Goal: Browse casually

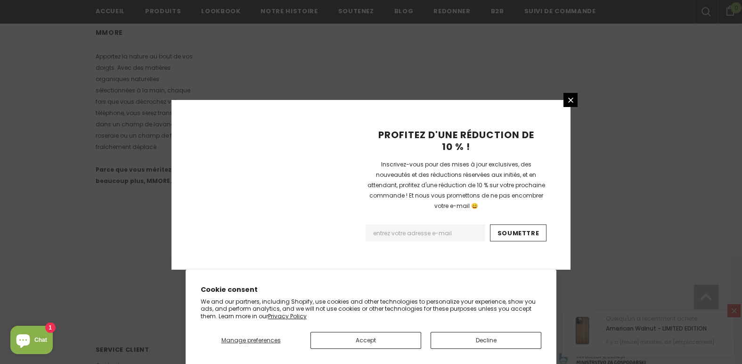
scroll to position [625, 0]
